Goal: Transaction & Acquisition: Book appointment/travel/reservation

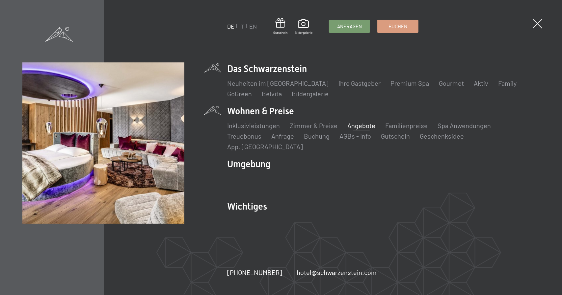
click at [365, 130] on link "Angebote" at bounding box center [361, 126] width 28 height 8
click at [257, 140] on link "Treuebonus" at bounding box center [244, 136] width 34 height 8
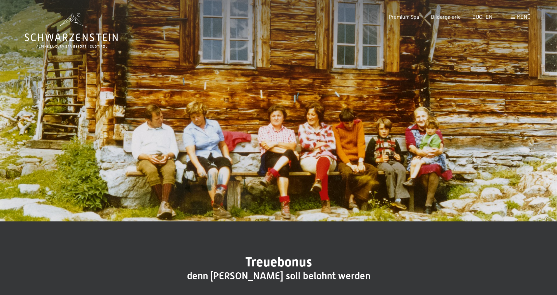
click at [519, 16] on span "Menü" at bounding box center [524, 16] width 14 height 6
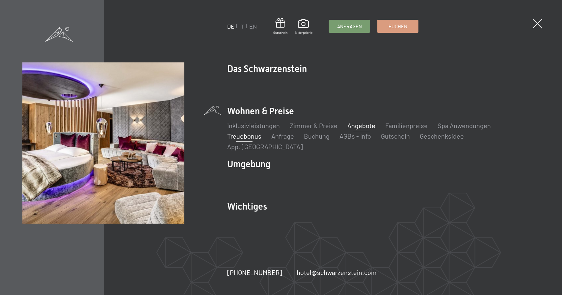
click at [351, 130] on link "Angebote" at bounding box center [361, 126] width 28 height 8
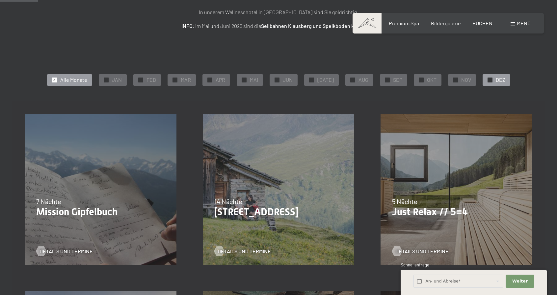
click at [489, 80] on div "✓ DEZ" at bounding box center [496, 79] width 28 height 11
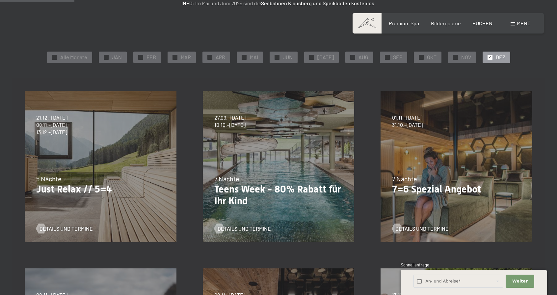
scroll to position [132, 0]
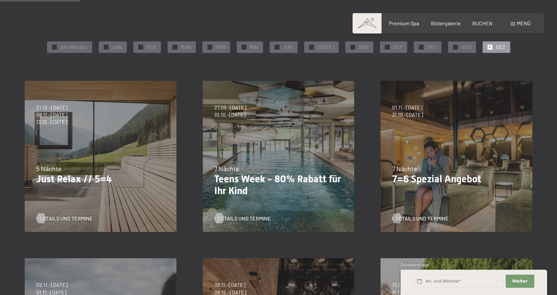
drag, startPoint x: 536, startPoint y: 88, endPoint x: 536, endPoint y: 67, distance: 20.4
click at [536, 68] on div "04.10.–26.10.2025 01.11.–21.12.2025 10.01.–01.02.2026 07.03.–29.03.2026 16.05.–…" at bounding box center [456, 157] width 178 height 178
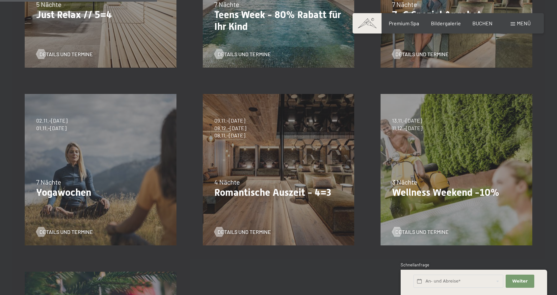
scroll to position [197, 0]
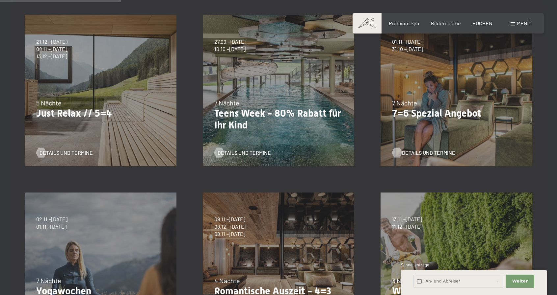
click at [426, 150] on span "Details und Termine" at bounding box center [428, 152] width 53 height 7
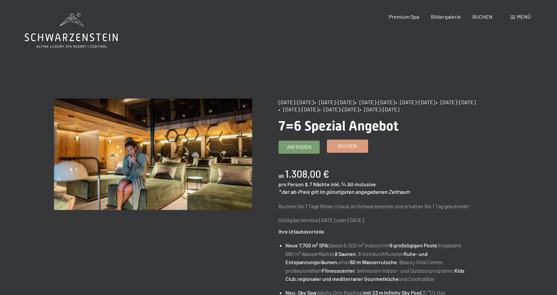
click at [353, 144] on span "Buchen" at bounding box center [347, 146] width 19 height 7
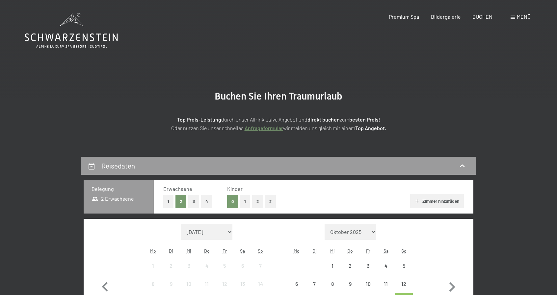
select select "2025-10-01"
select select "2025-11-01"
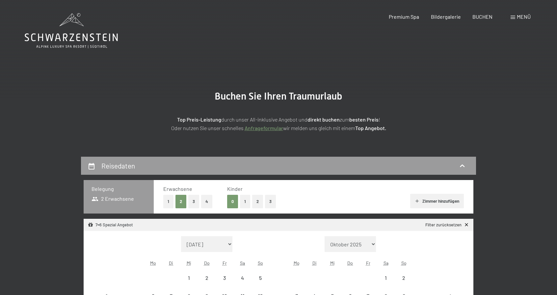
select select "2025-10-01"
select select "2025-11-01"
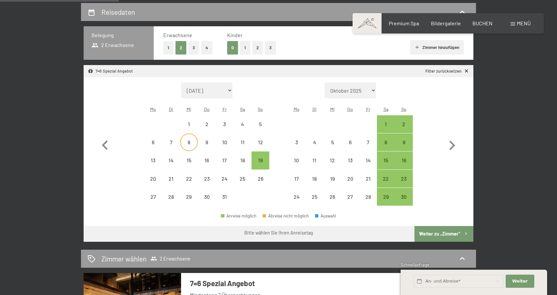
scroll to position [165, 0]
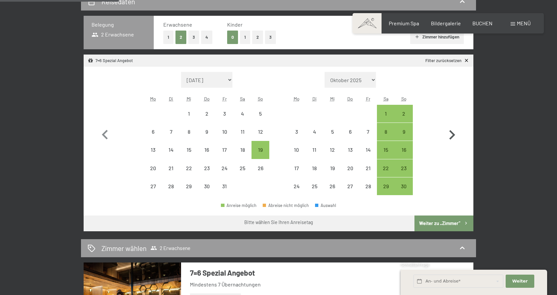
click at [453, 136] on icon "button" at bounding box center [452, 135] width 6 height 10
select select "2025-11-01"
select select "2025-12-01"
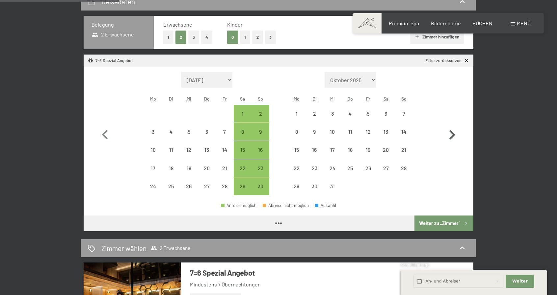
select select "2025-11-01"
select select "2025-12-01"
click at [406, 133] on div "14" at bounding box center [403, 137] width 16 height 16
select select "2025-11-01"
select select "2025-12-01"
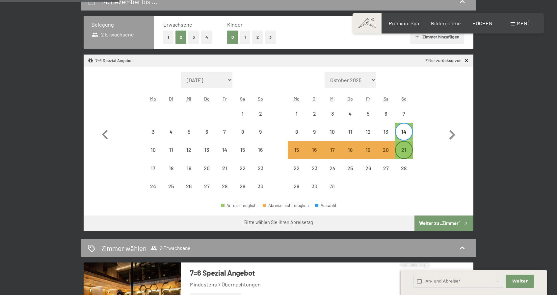
click at [409, 152] on div "21" at bounding box center [403, 155] width 16 height 16
select select "2025-11-01"
select select "2025-12-01"
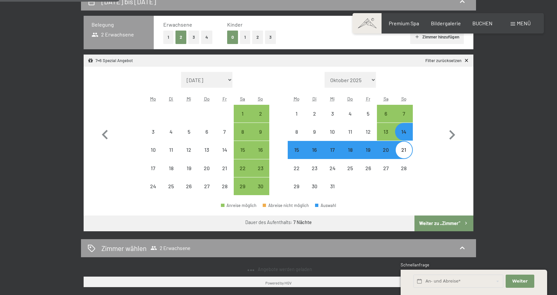
select select "2025-10-01"
select select "2025-11-01"
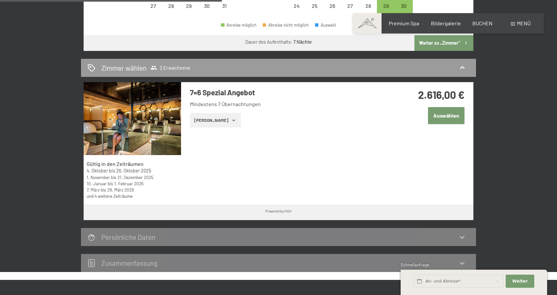
scroll to position [362, 0]
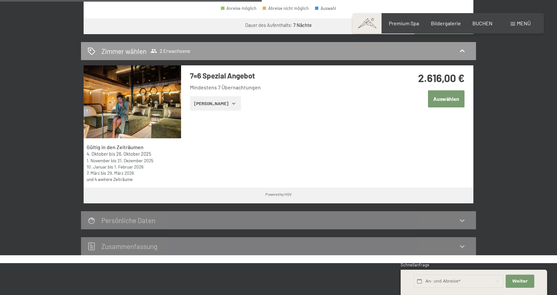
click at [221, 103] on button "Zeige Zimmer" at bounding box center [215, 103] width 51 height 14
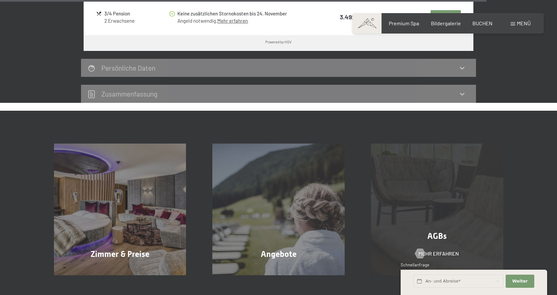
scroll to position [1513, 0]
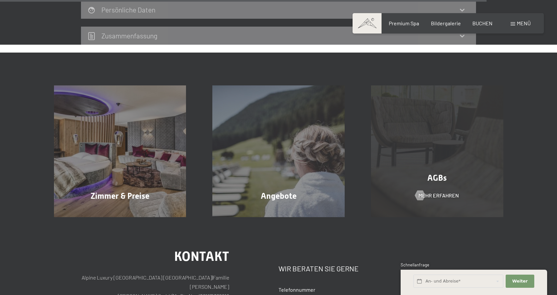
click at [431, 177] on div "AGBs Mehr erfahren" at bounding box center [437, 152] width 159 height 132
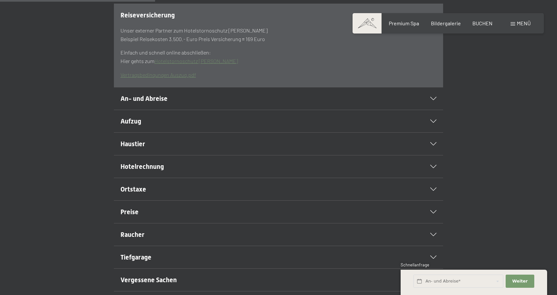
scroll to position [263, 0]
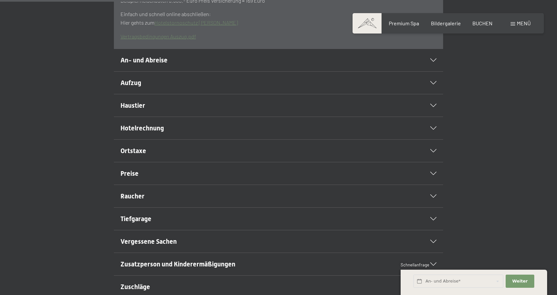
click at [134, 183] on div "Preise" at bounding box center [278, 174] width 316 height 22
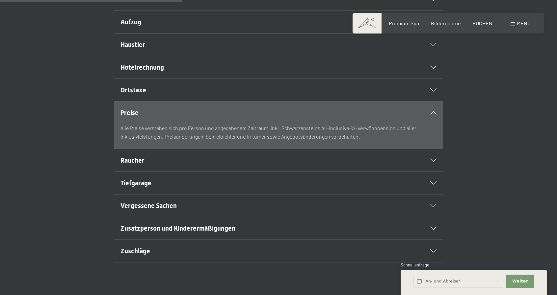
click at [157, 71] on span "Hotelrechnung" at bounding box center [141, 67] width 43 height 8
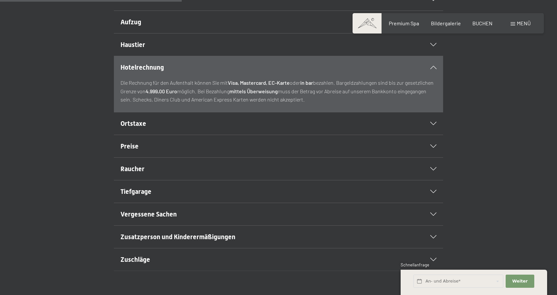
click at [157, 71] on span "Hotelrechnung" at bounding box center [141, 67] width 43 height 8
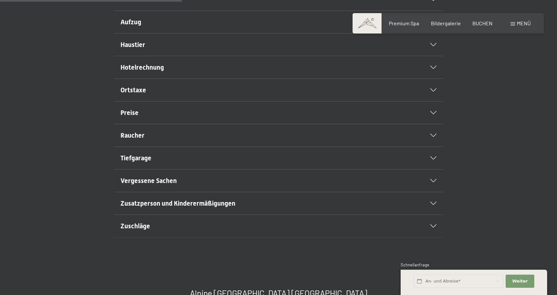
click at [136, 49] on span "Haustier" at bounding box center [132, 45] width 25 height 8
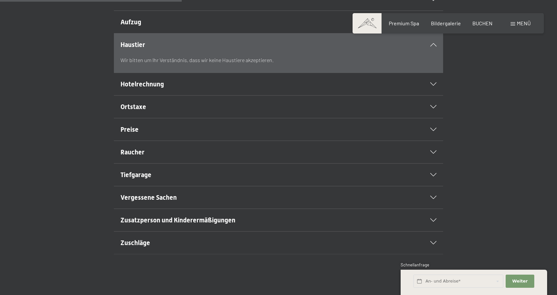
click at [136, 49] on span "Haustier" at bounding box center [132, 45] width 25 height 8
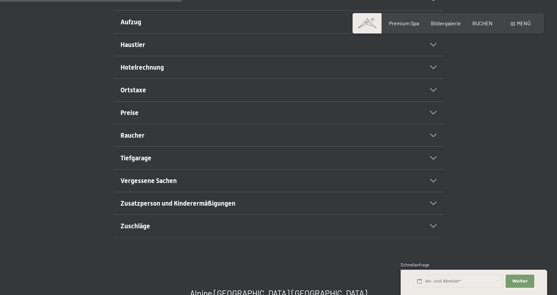
click at [136, 49] on span "Haustier" at bounding box center [132, 45] width 25 height 8
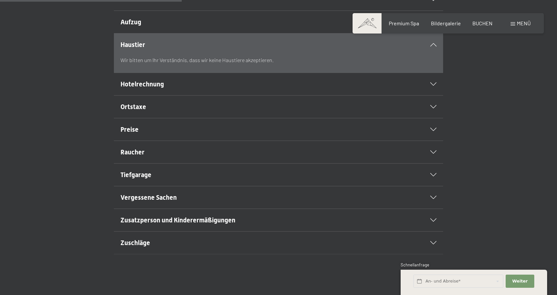
click at [135, 49] on span "Haustier" at bounding box center [132, 45] width 25 height 8
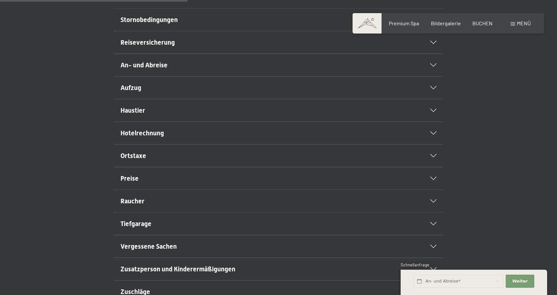
scroll to position [296, 0]
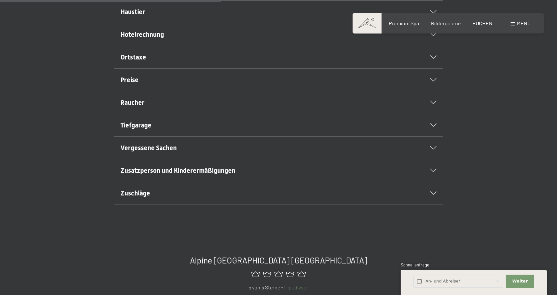
click at [144, 114] on div "Raucher" at bounding box center [278, 102] width 316 height 22
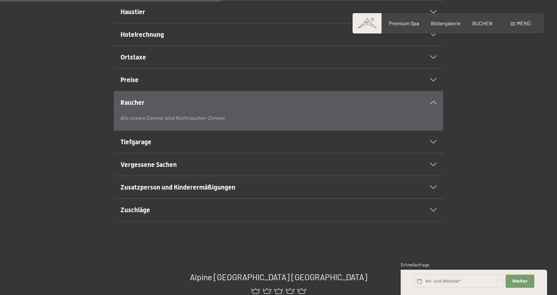
click at [144, 114] on div "Raucher" at bounding box center [278, 102] width 316 height 22
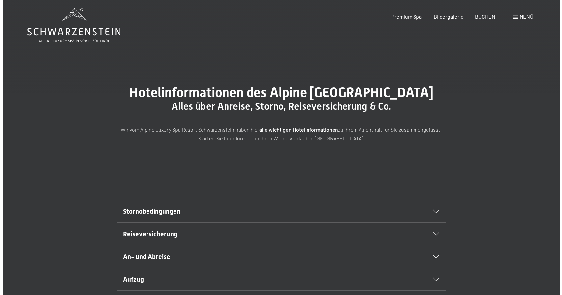
scroll to position [0, 0]
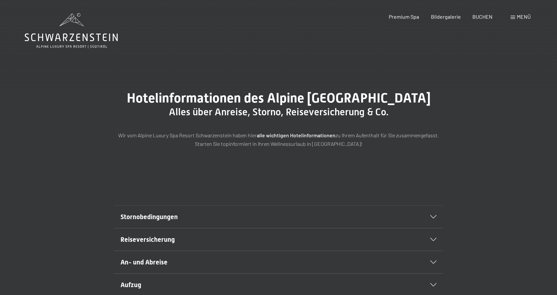
click at [521, 16] on span "Menü" at bounding box center [524, 16] width 14 height 6
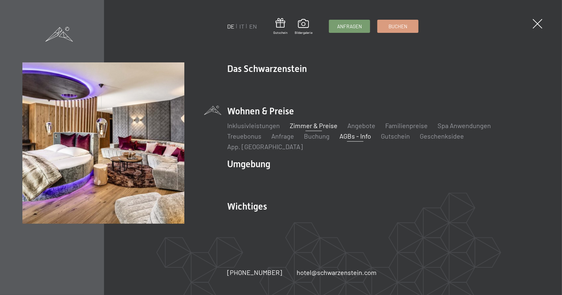
click at [308, 129] on link "Zimmer & Preise" at bounding box center [314, 126] width 48 height 8
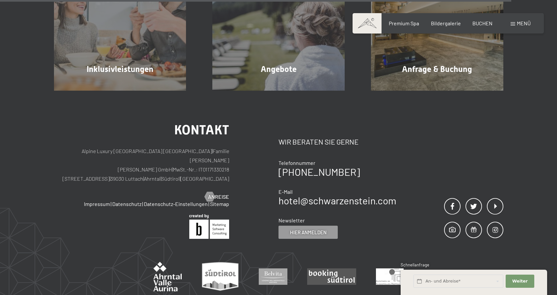
scroll to position [2007, 0]
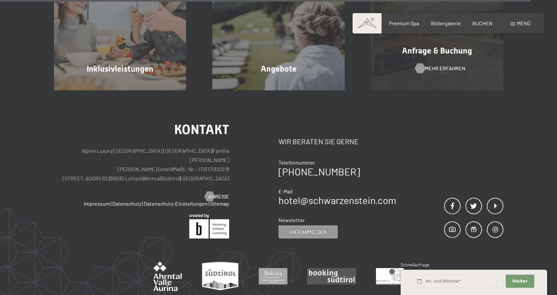
click at [453, 72] on span "Mehr erfahren" at bounding box center [445, 68] width 40 height 7
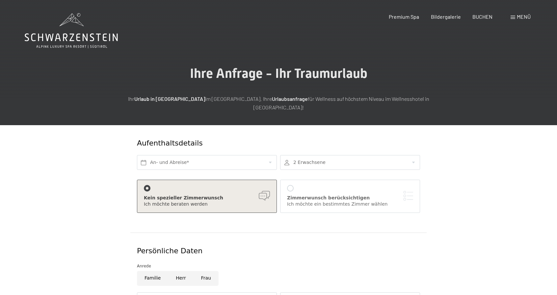
click at [525, 19] on span "Menü" at bounding box center [524, 16] width 14 height 6
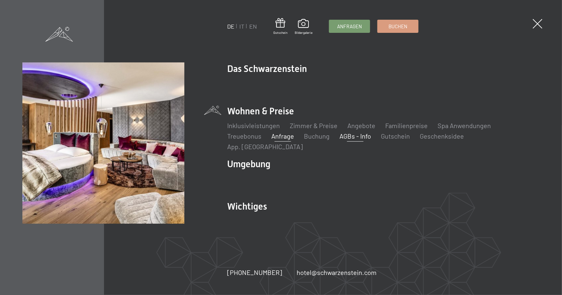
click at [353, 139] on link "AGBs - Info" at bounding box center [355, 136] width 32 height 8
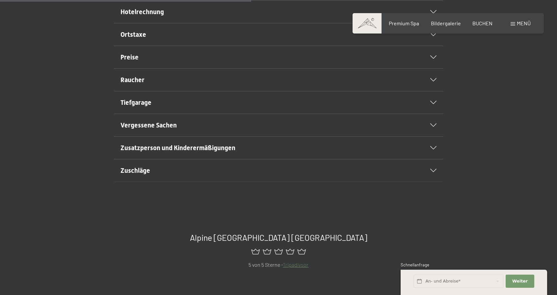
scroll to position [395, 0]
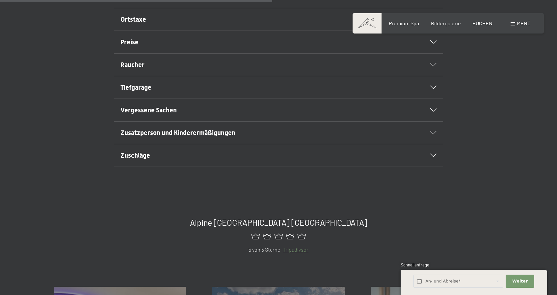
click at [395, 163] on div "Zuschläge" at bounding box center [278, 155] width 316 height 22
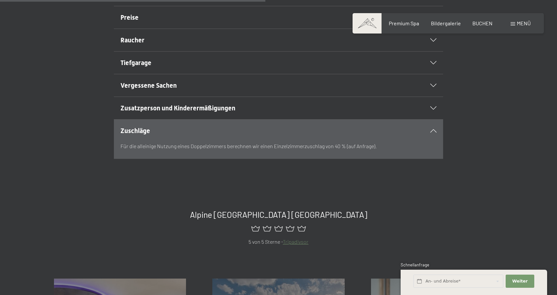
scroll to position [334, 0]
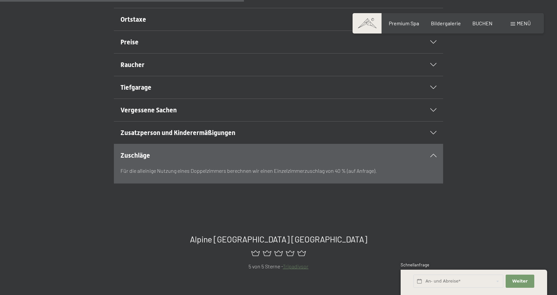
click at [395, 163] on div "Zuschläge" at bounding box center [278, 155] width 316 height 22
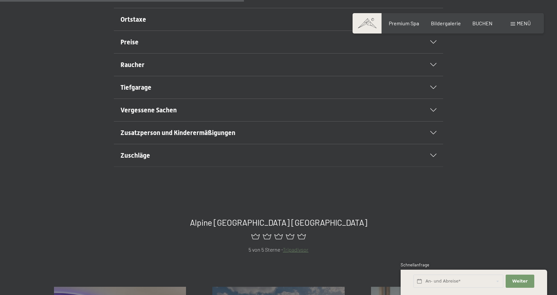
click at [395, 163] on div "Zuschläge" at bounding box center [278, 155] width 316 height 22
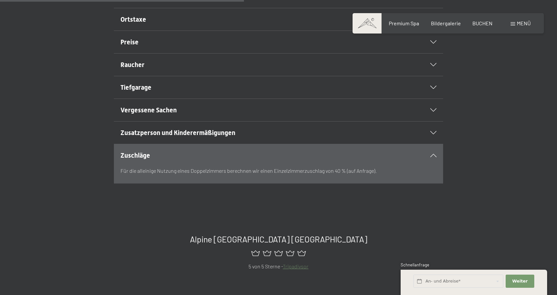
click at [395, 162] on div "Zuschläge" at bounding box center [278, 155] width 316 height 22
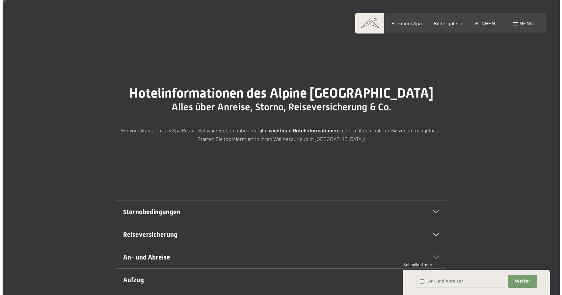
scroll to position [0, 0]
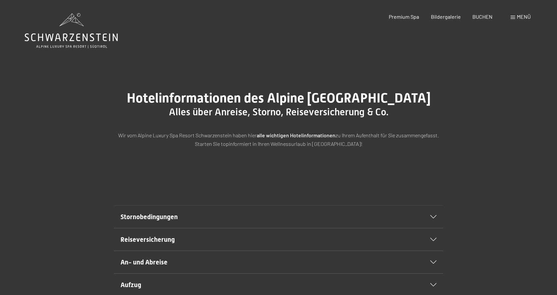
click at [522, 16] on span "Menü" at bounding box center [524, 16] width 14 height 6
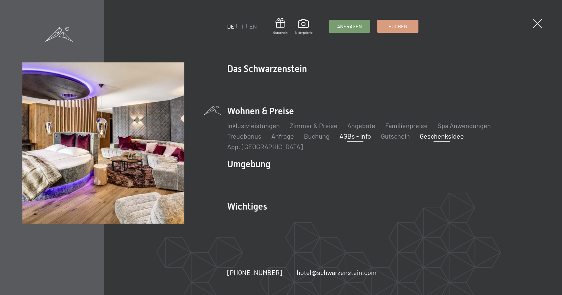
click at [428, 138] on link "Geschenksidee" at bounding box center [441, 136] width 44 height 8
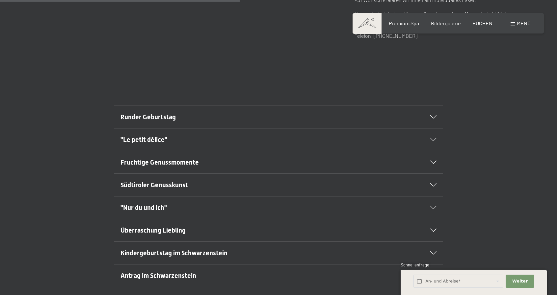
scroll to position [395, 0]
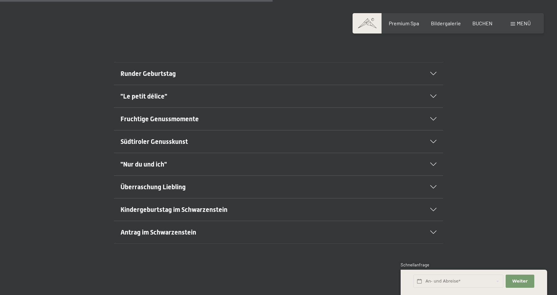
click at [434, 63] on div "Runder Geburtstag" at bounding box center [278, 74] width 316 height 22
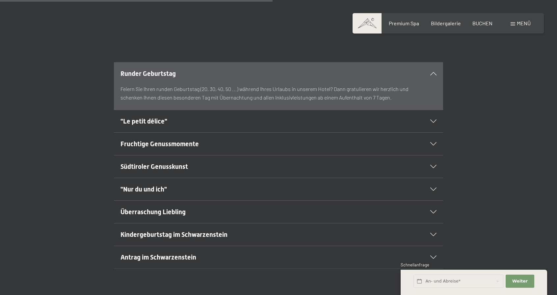
click at [434, 63] on div "Runder Geburtstag" at bounding box center [278, 74] width 316 height 22
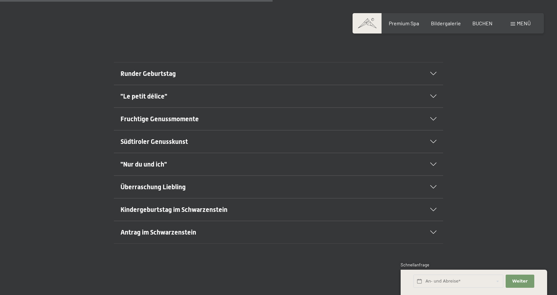
click at [434, 86] on div ""Le petit délice"" at bounding box center [278, 96] width 316 height 22
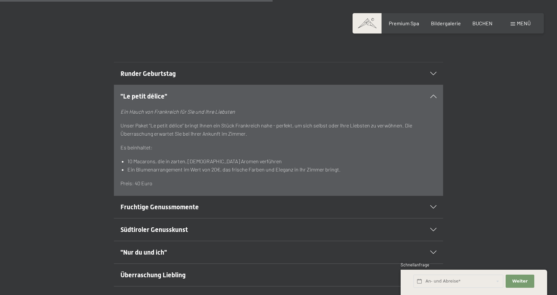
click at [434, 86] on div ""Le petit délice"" at bounding box center [278, 96] width 316 height 22
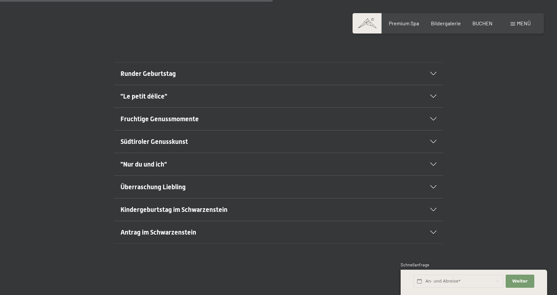
click at [434, 117] on icon at bounding box center [433, 118] width 6 height 3
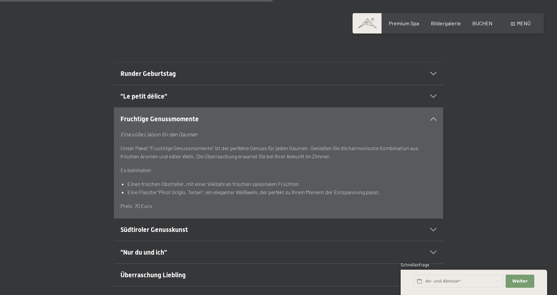
click at [434, 117] on icon at bounding box center [433, 118] width 6 height 3
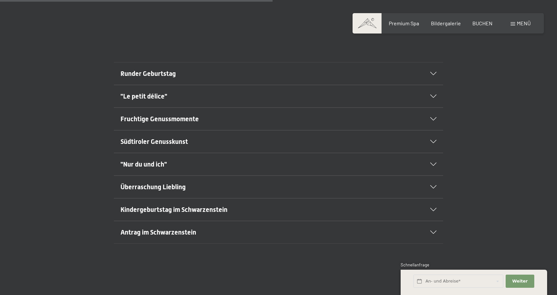
click at [433, 163] on icon at bounding box center [433, 164] width 6 height 3
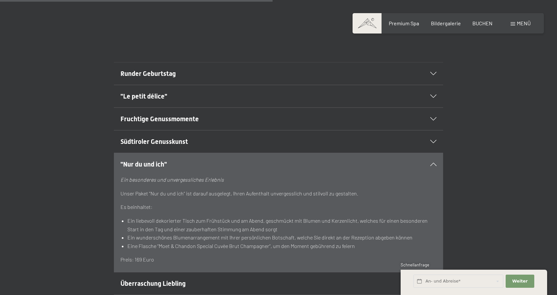
click at [433, 163] on icon at bounding box center [433, 164] width 6 height 3
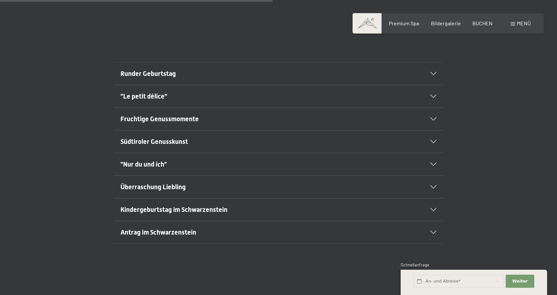
click at [434, 186] on icon at bounding box center [433, 187] width 6 height 3
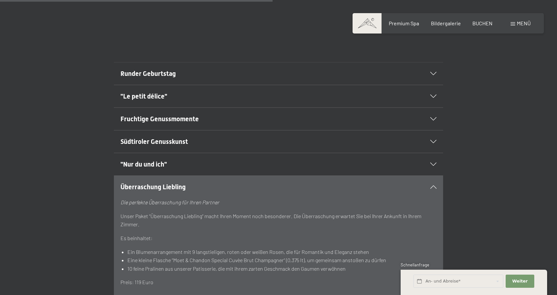
click at [434, 186] on icon at bounding box center [433, 187] width 6 height 3
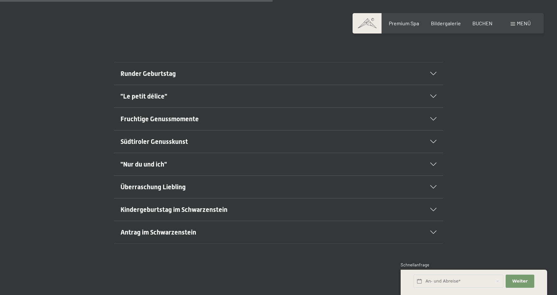
click at [433, 221] on div "Antrag im Schwarzenstein" at bounding box center [278, 232] width 316 height 22
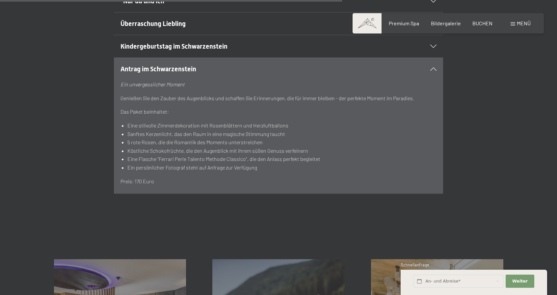
scroll to position [526, 0]
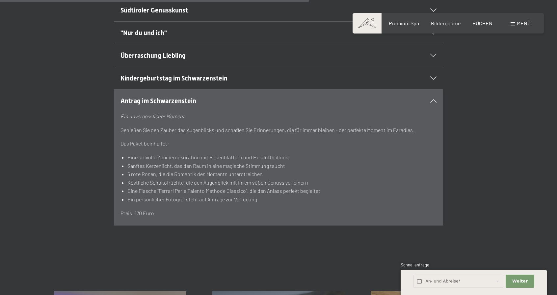
click at [433, 90] on div "Antrag im Schwarzenstein" at bounding box center [278, 101] width 316 height 22
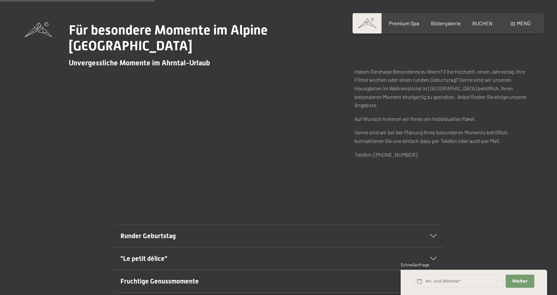
scroll to position [197, 0]
